Goal: Use online tool/utility: Use online tool/utility

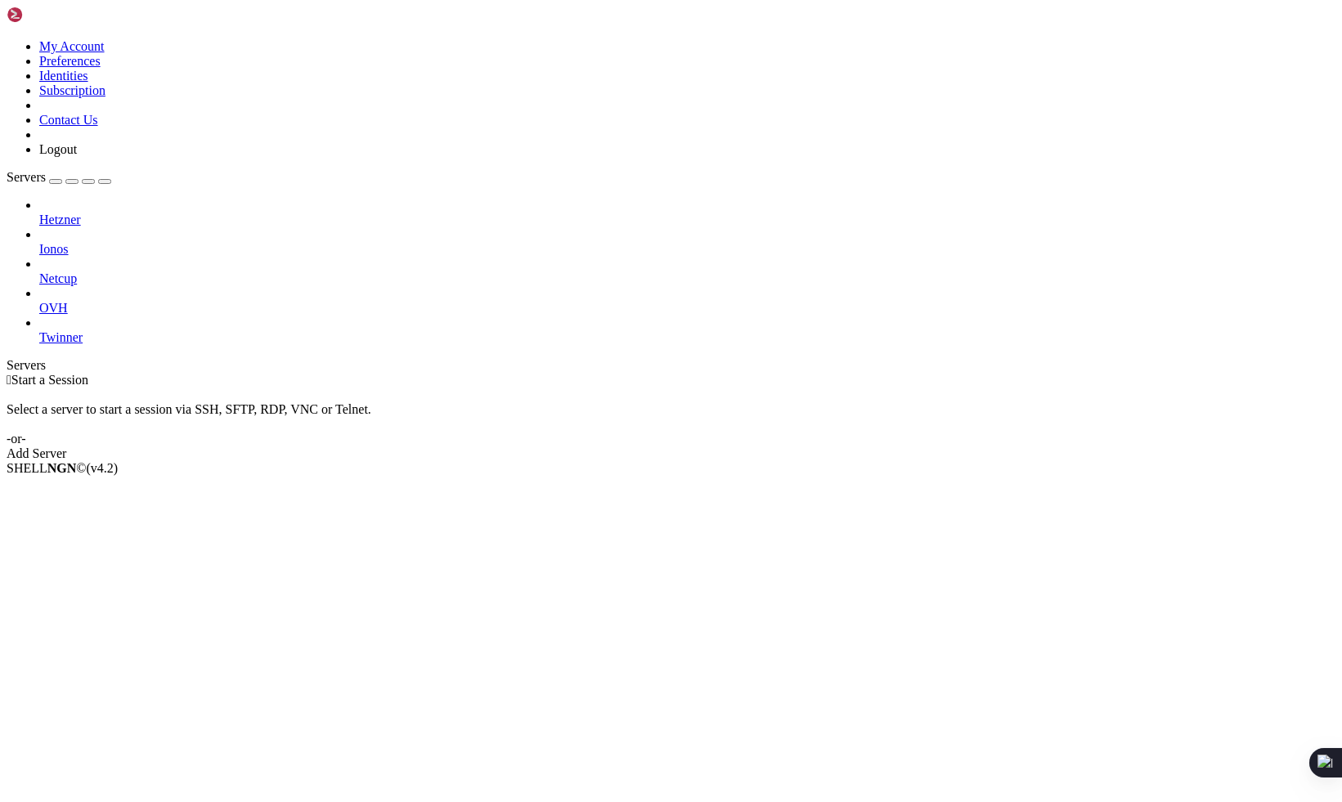
click at [58, 301] on link "OVH" at bounding box center [687, 308] width 1296 height 15
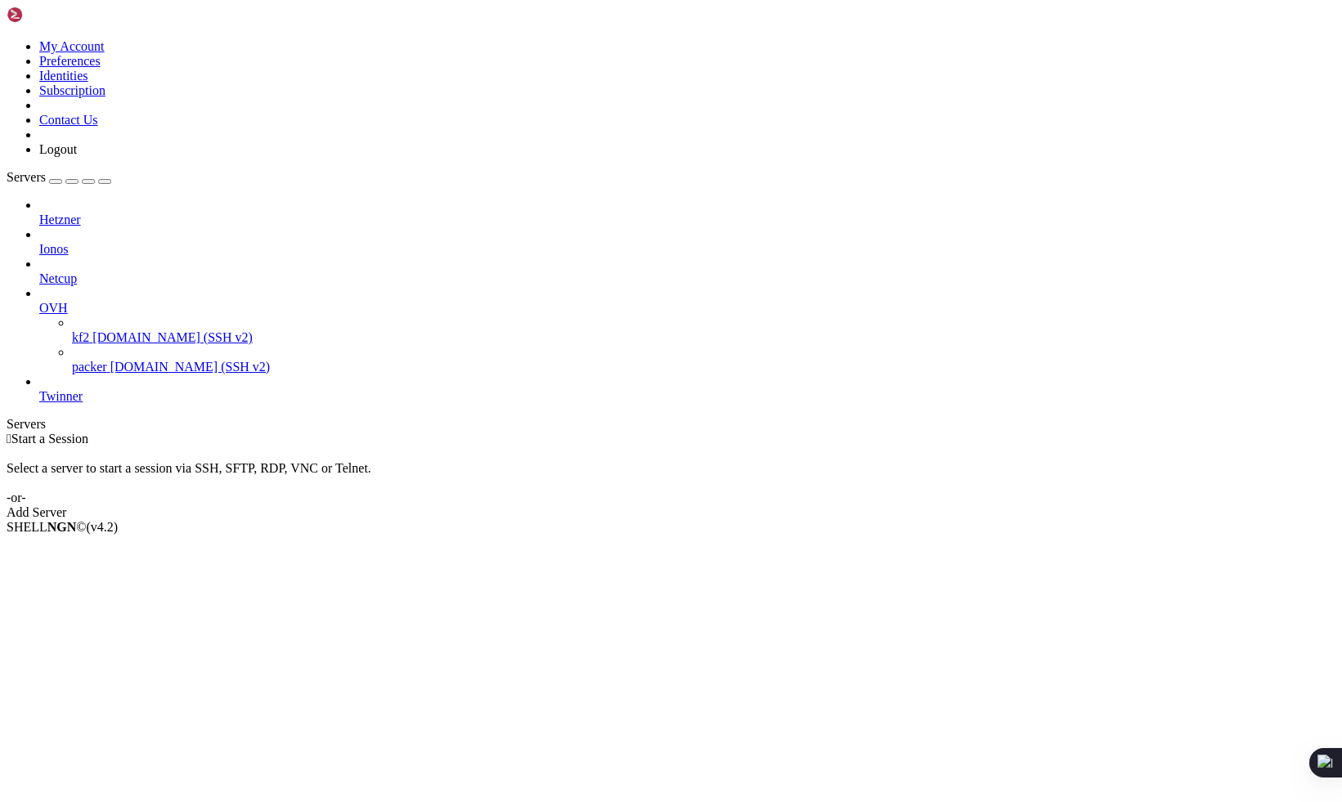
click at [68, 301] on span "OVH" at bounding box center [53, 308] width 29 height 14
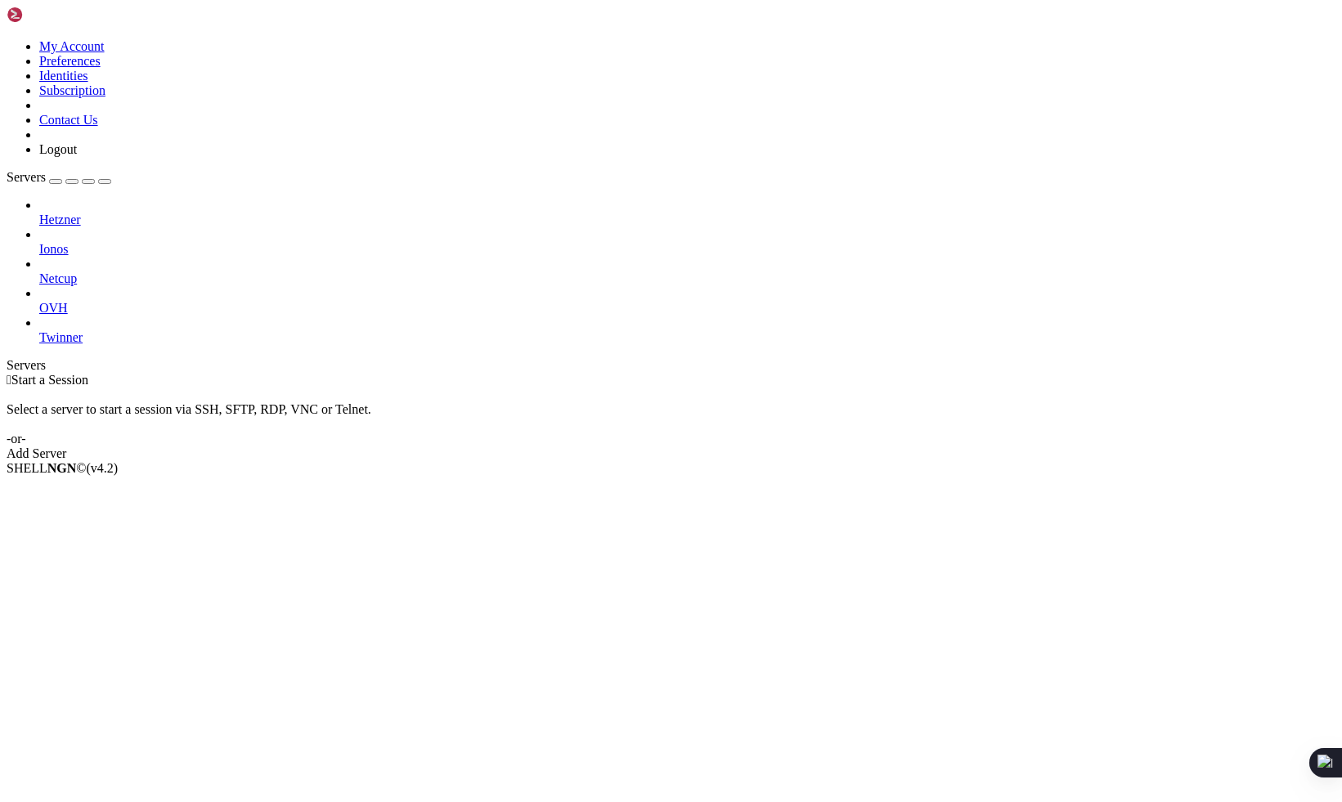
click at [77, 272] on span "Netcup" at bounding box center [58, 279] width 38 height 14
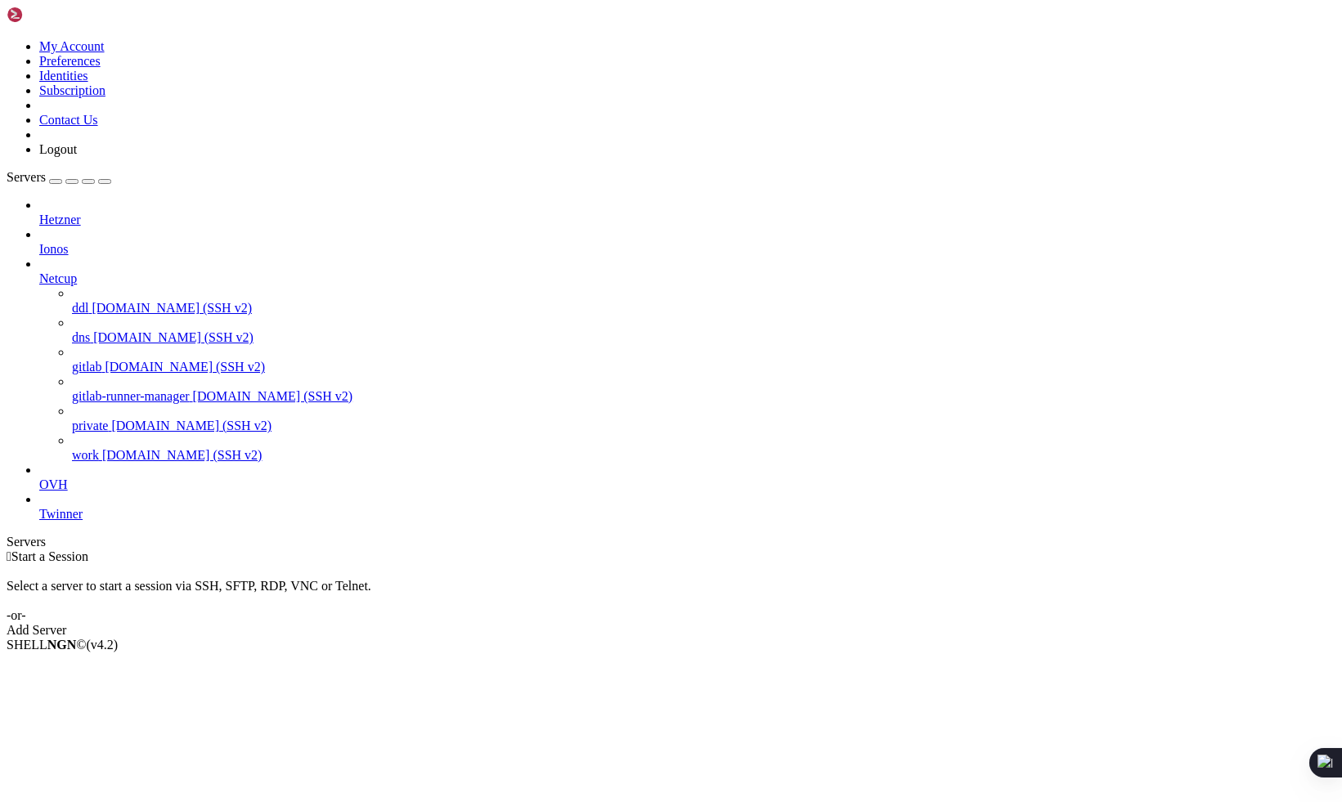
click at [110, 360] on link "gitlab [DOMAIN_NAME] (SSH v2)" at bounding box center [704, 367] width 1264 height 15
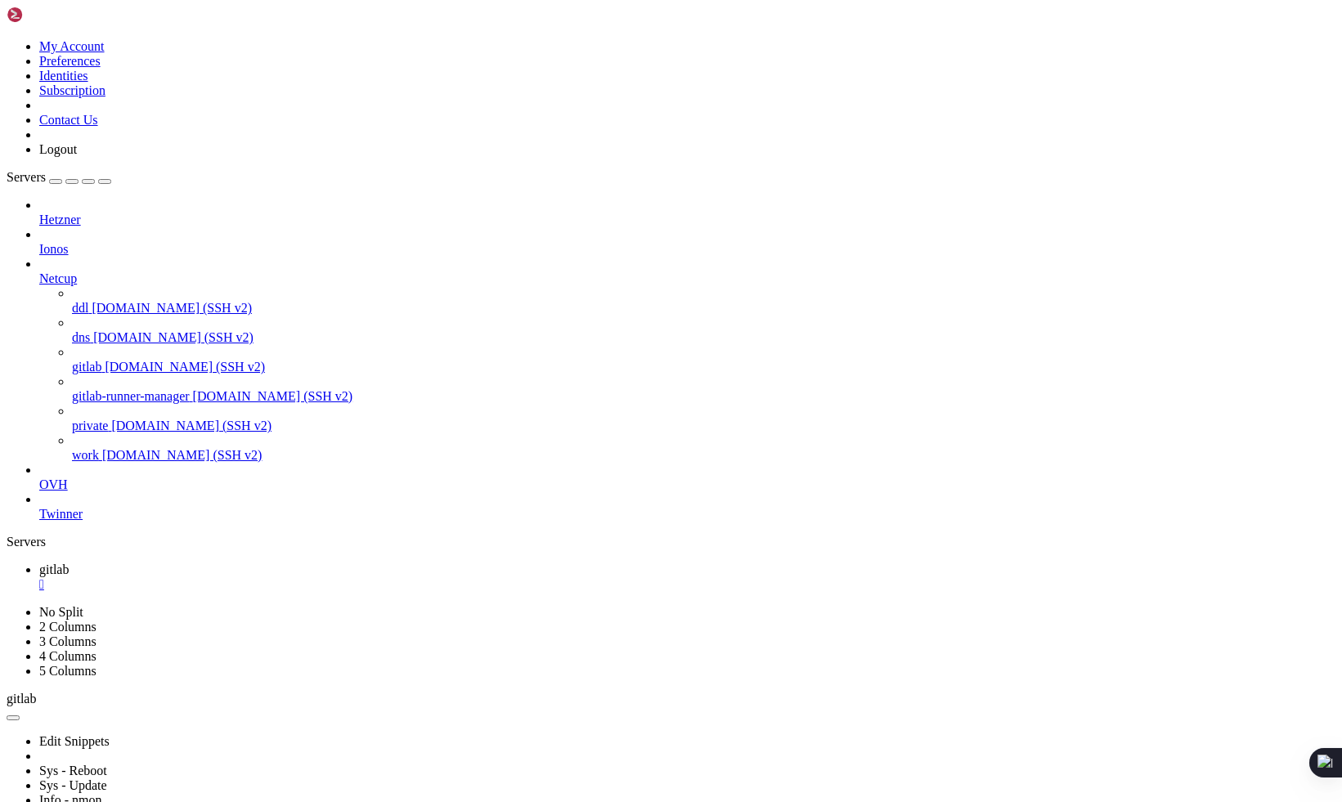
drag, startPoint x: 193, startPoint y: 968, endPoint x: 280, endPoint y: 967, distance: 86.7
copy x-row "AMD EPYC 9634"
